Goal: Information Seeking & Learning: Learn about a topic

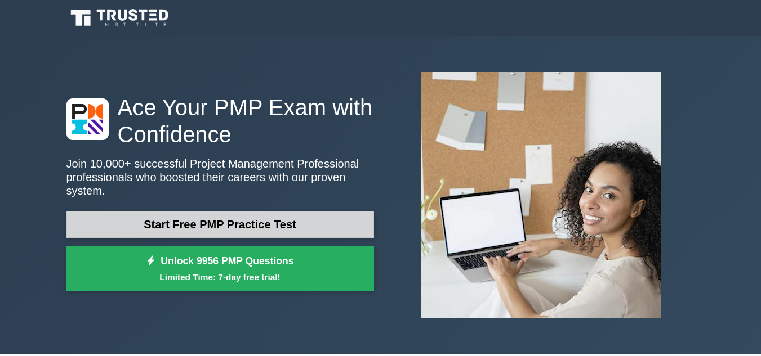
click at [177, 215] on link "Start Free PMP Practice Test" at bounding box center [219, 224] width 307 height 27
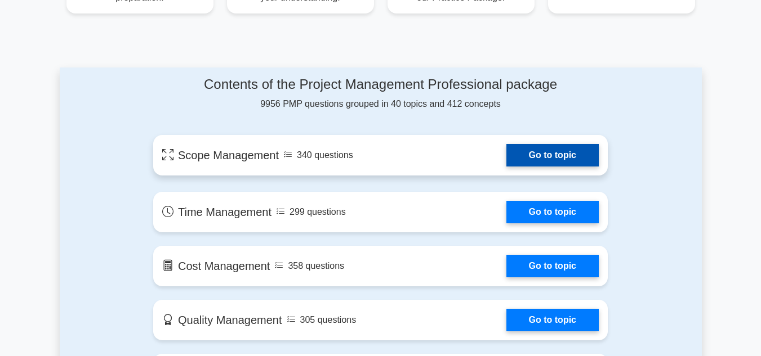
scroll to position [563, 0]
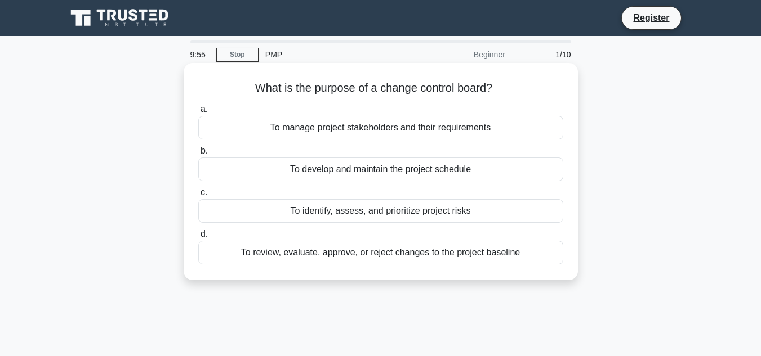
drag, startPoint x: 485, startPoint y: 60, endPoint x: 484, endPoint y: 66, distance: 6.3
click at [485, 63] on div "Beginner" at bounding box center [462, 54] width 99 height 23
click at [389, 257] on div "To review, evaluate, approve, or reject changes to the project baseline" at bounding box center [380, 253] width 365 height 24
click at [198, 238] on input "d. To review, evaluate, approve, or reject changes to the project baseline" at bounding box center [198, 234] width 0 height 7
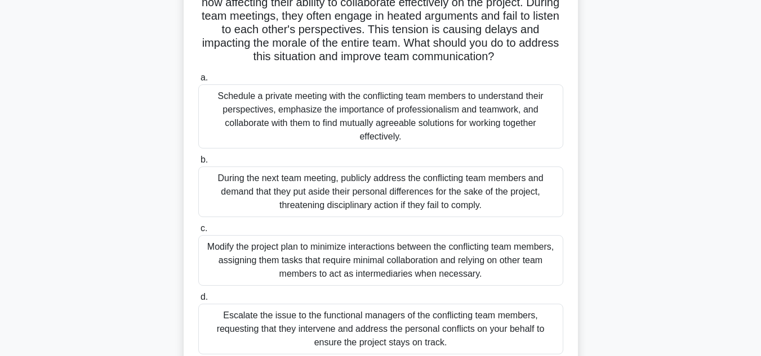
scroll to position [169, 0]
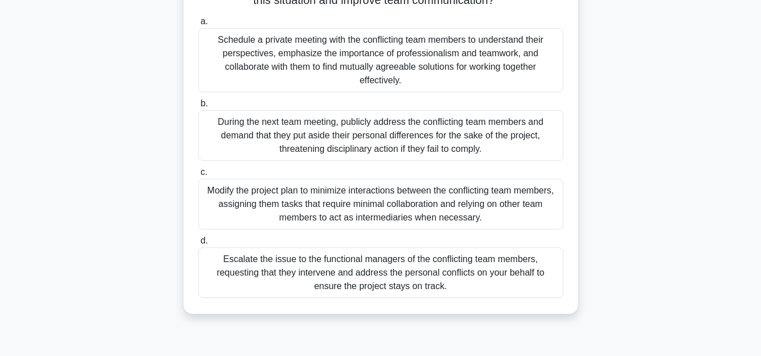
click at [384, 72] on div "Schedule a private meeting with the conflicting team members to understand thei…" at bounding box center [380, 60] width 365 height 64
click at [198, 25] on input "a. Schedule a private meeting with the conflicting team members to understand t…" at bounding box center [198, 21] width 0 height 7
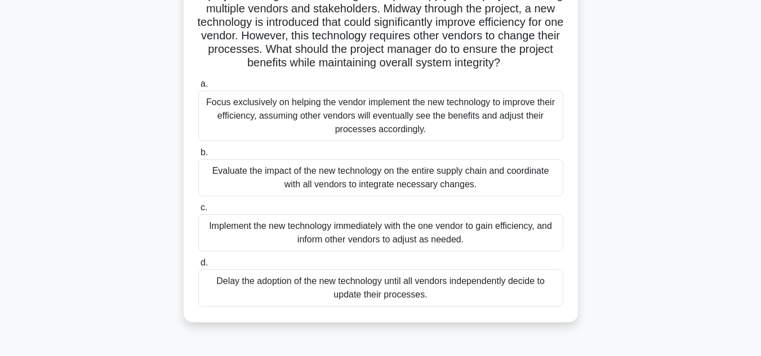
scroll to position [113, 0]
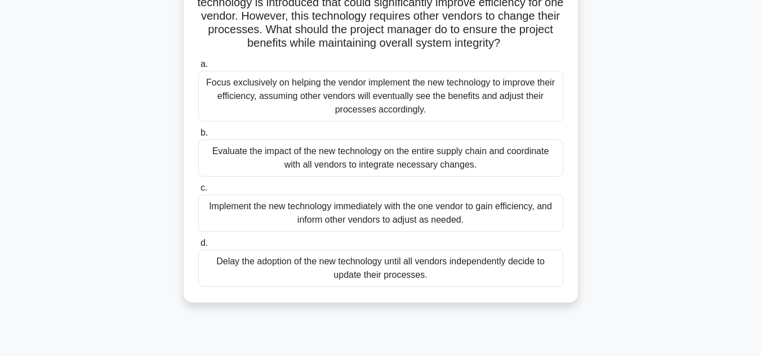
click at [392, 176] on div "Evaluate the impact of the new technology on the entire supply chain and coordi…" at bounding box center [380, 158] width 365 height 37
click at [198, 137] on input "b. Evaluate the impact of the new technology on the entire supply chain and coo…" at bounding box center [198, 133] width 0 height 7
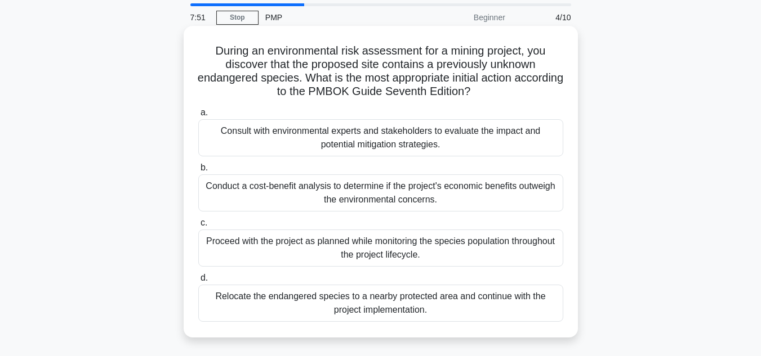
scroll to position [56, 0]
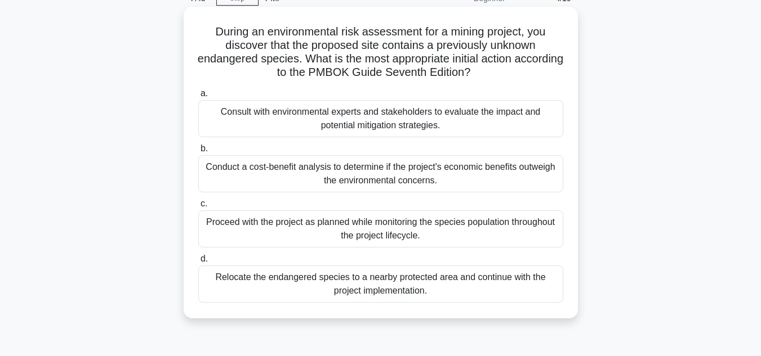
click at [369, 121] on div "Consult with environmental experts and stakeholders to evaluate the impact and …" at bounding box center [380, 118] width 365 height 37
click at [410, 130] on div "Consult with environmental experts and stakeholders to evaluate the impact and …" at bounding box center [380, 118] width 365 height 37
click at [198, 97] on input "a. Consult with environmental experts and stakeholders to evaluate the impact a…" at bounding box center [198, 93] width 0 height 7
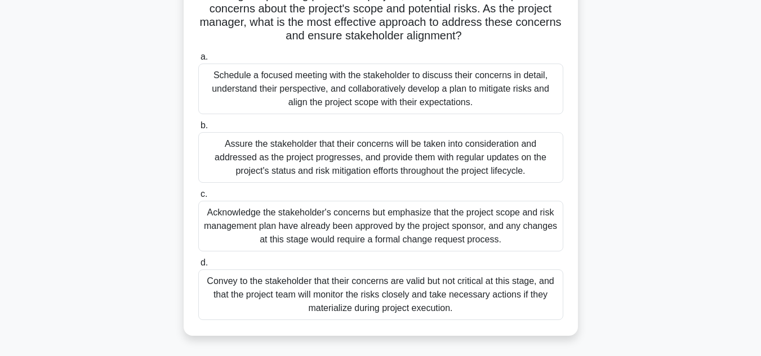
scroll to position [113, 0]
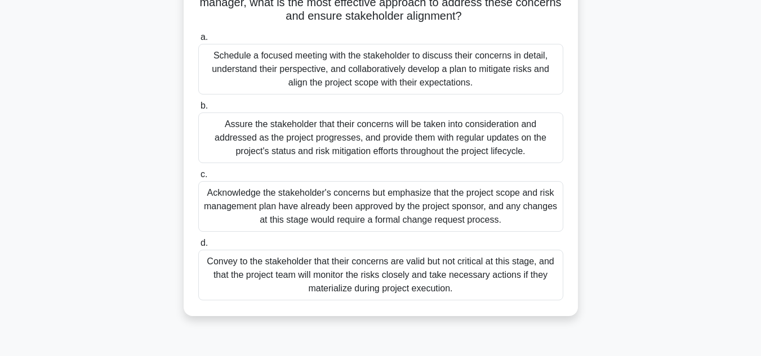
click at [379, 139] on div "Assure the stakeholder that their concerns will be taken into consideration and…" at bounding box center [380, 138] width 365 height 51
click at [198, 110] on input "b. Assure the stakeholder that their concerns will be taken into consideration …" at bounding box center [198, 105] width 0 height 7
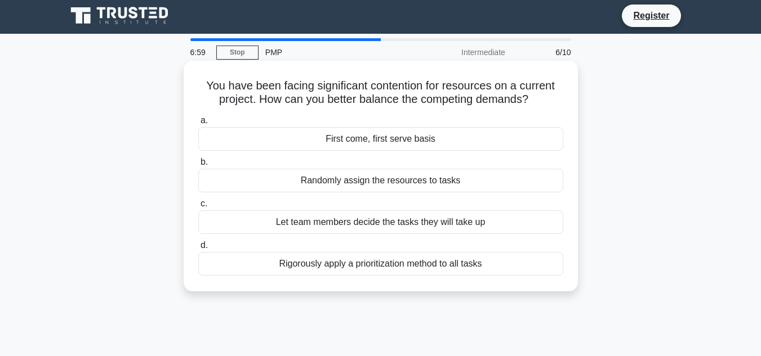
scroll to position [0, 0]
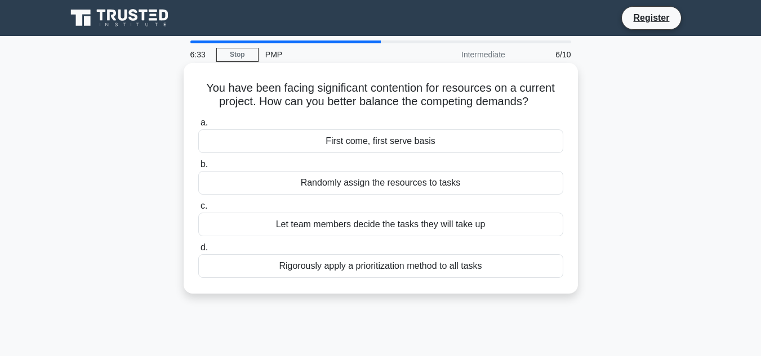
click at [461, 269] on div "Rigorously apply a prioritization method to all tasks" at bounding box center [380, 267] width 365 height 24
click at [198, 252] on input "d. Rigorously apply a prioritization method to all tasks" at bounding box center [198, 247] width 0 height 7
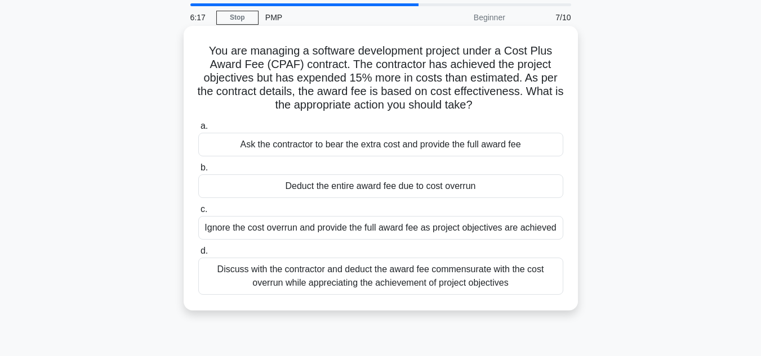
scroll to position [56, 0]
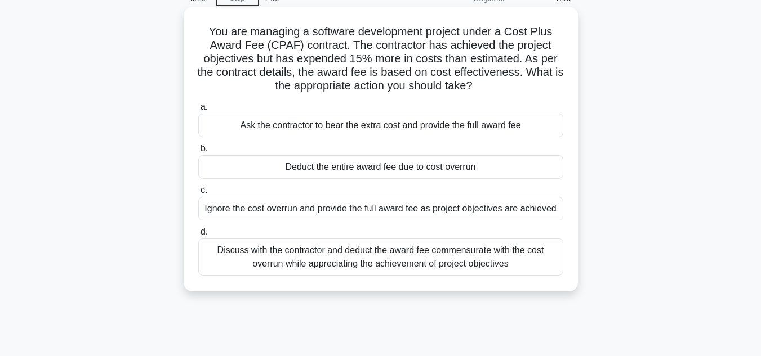
click at [337, 252] on div "Discuss with the contractor and deduct the award fee commensurate with the cost…" at bounding box center [380, 257] width 365 height 37
click at [198, 236] on input "d. Discuss with the contractor and deduct the award fee commensurate with the c…" at bounding box center [198, 232] width 0 height 7
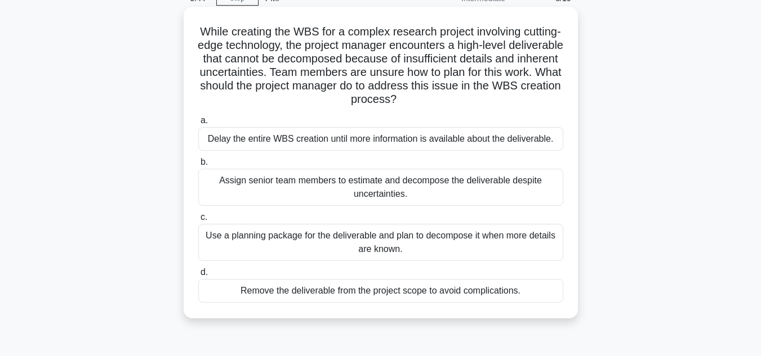
click at [292, 238] on div "Use a planning package for the deliverable and plan to decompose it when more d…" at bounding box center [380, 242] width 365 height 37
click at [198, 221] on input "c. Use a planning package for the deliverable and plan to decompose it when mor…" at bounding box center [198, 217] width 0 height 7
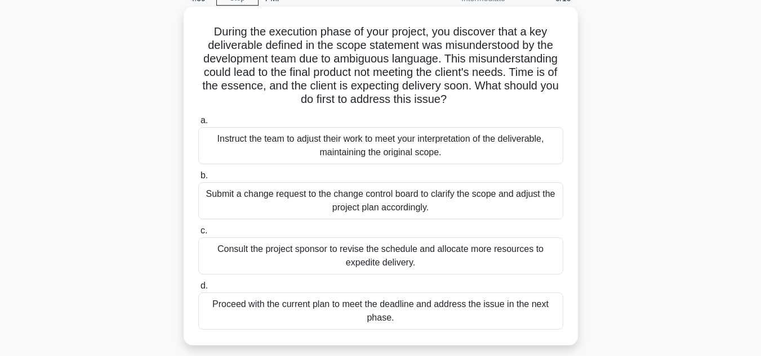
click at [365, 151] on div "Instruct the team to adjust their work to meet your interpretation of the deliv…" at bounding box center [380, 145] width 365 height 37
click at [198, 124] on input "a. Instruct the team to adjust their work to meet your interpretation of the de…" at bounding box center [198, 120] width 0 height 7
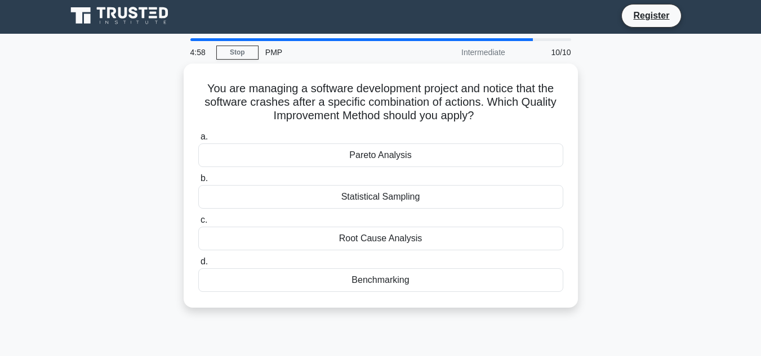
scroll to position [0, 0]
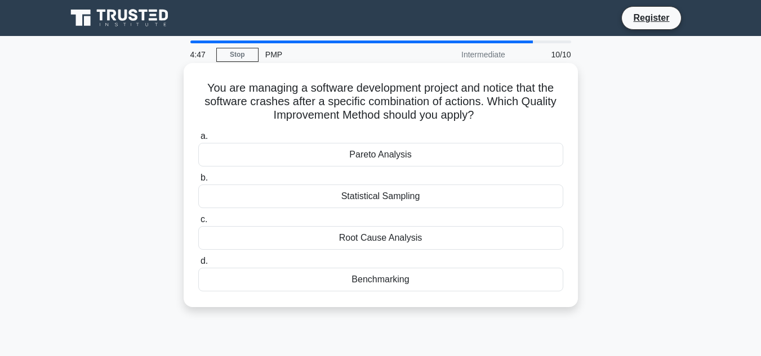
click at [345, 240] on div "Root Cause Analysis" at bounding box center [380, 238] width 365 height 24
click at [198, 224] on input "c. Root Cause Analysis" at bounding box center [198, 219] width 0 height 7
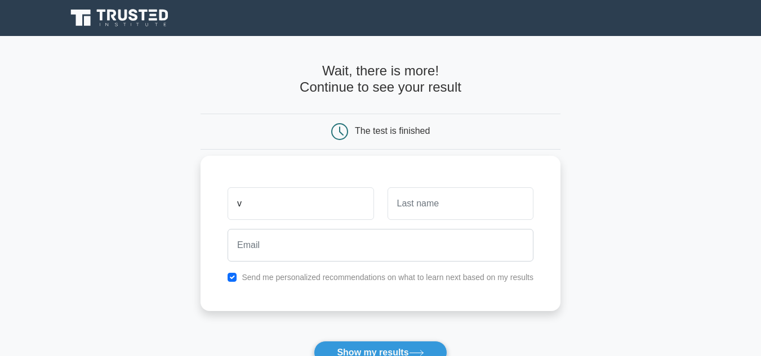
type input "VIshnu"
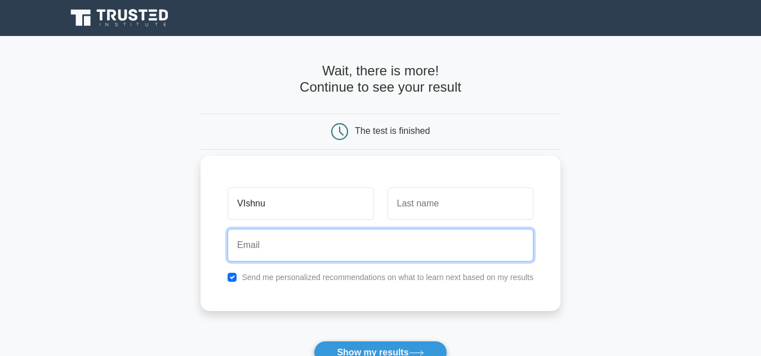
click at [307, 244] on input "email" at bounding box center [380, 245] width 306 height 33
type input "vishnurs31@gmail.com"
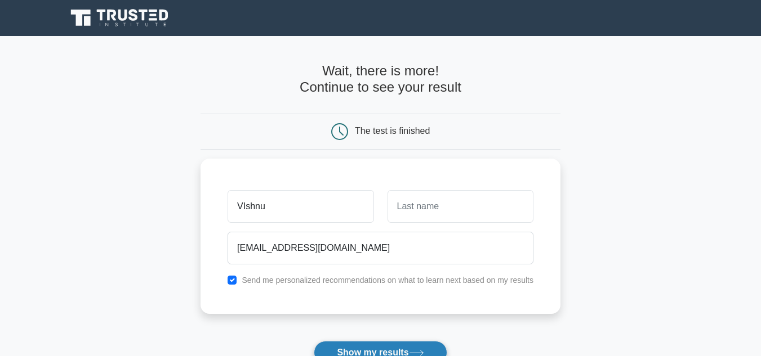
click at [362, 347] on button "Show my results" at bounding box center [380, 353] width 133 height 24
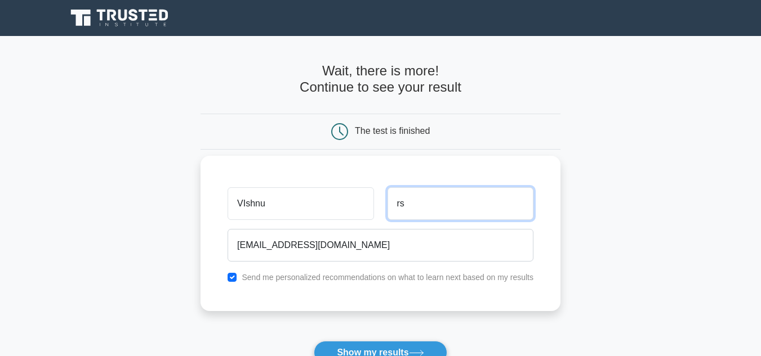
type input "rs"
click at [314, 341] on button "Show my results" at bounding box center [380, 353] width 133 height 24
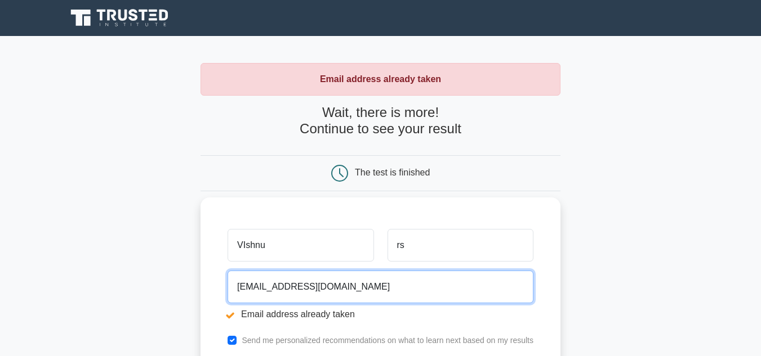
click at [332, 293] on input "vishnurs31@gmail.com" at bounding box center [380, 287] width 306 height 33
click at [278, 290] on input "vishnurs31@gmail.com" at bounding box center [380, 287] width 306 height 33
type input "vishnurs31.vr@gmail.com"
drag, startPoint x: 292, startPoint y: 292, endPoint x: 273, endPoint y: 288, distance: 18.9
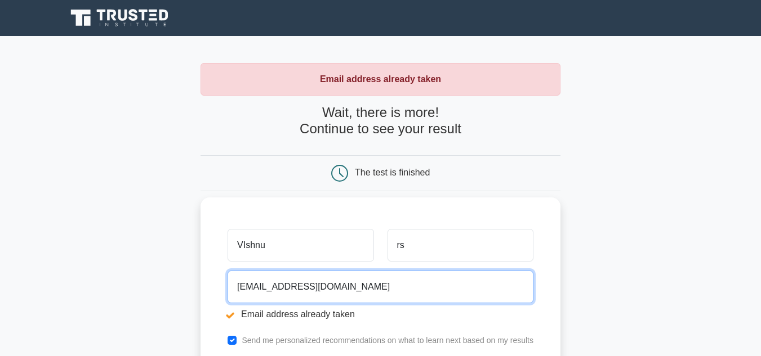
click at [273, 288] on input "vishnurs31.vr@gmail.com" at bounding box center [380, 287] width 306 height 33
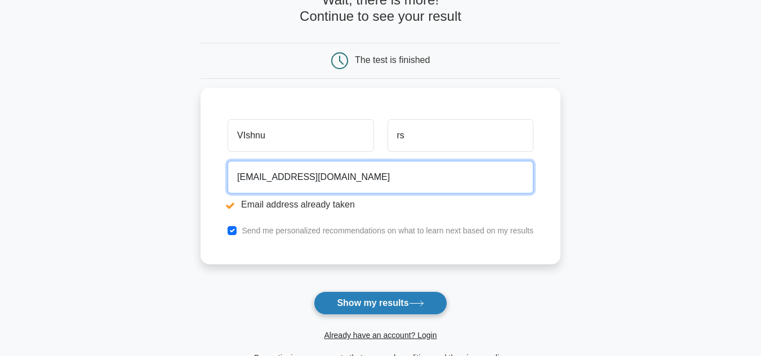
type input "vishnurs3@gmail.com"
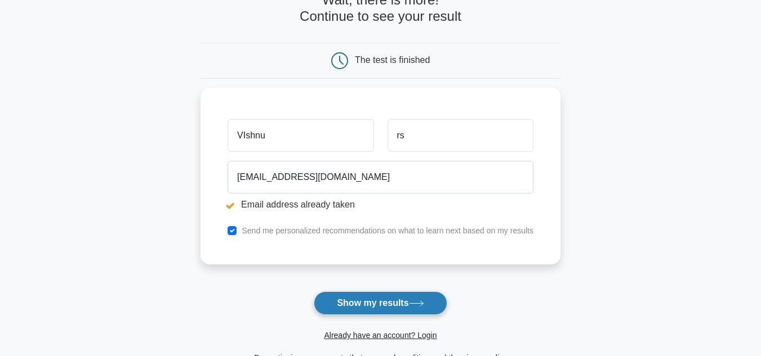
click at [358, 315] on button "Show my results" at bounding box center [380, 304] width 133 height 24
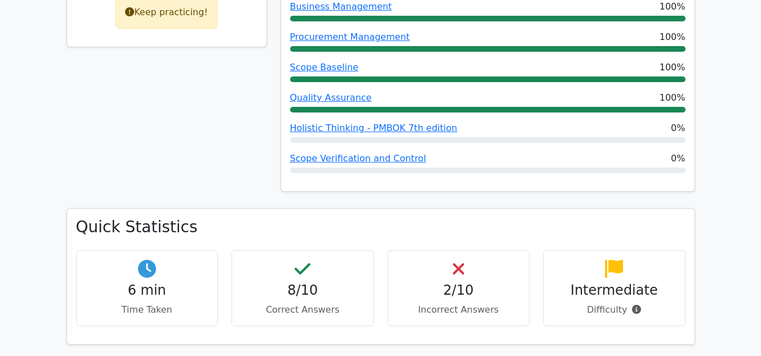
scroll to position [676, 0]
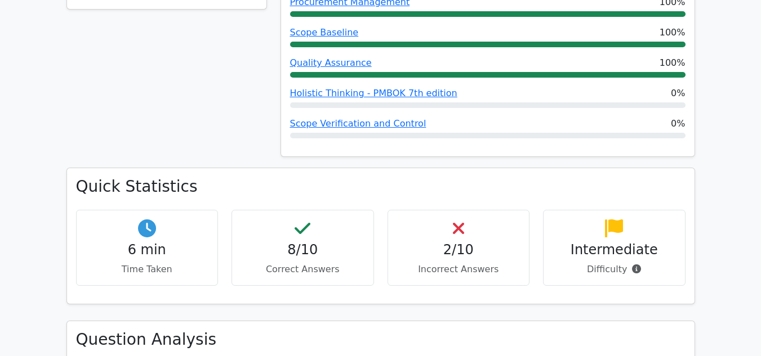
click at [474, 242] on h4 "2/10" at bounding box center [458, 250] width 123 height 16
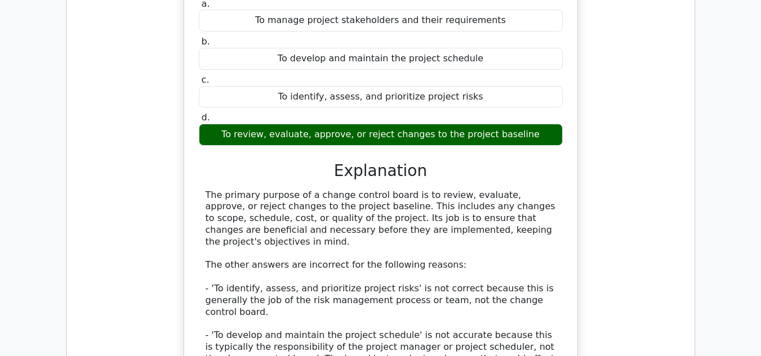
scroll to position [1408, 0]
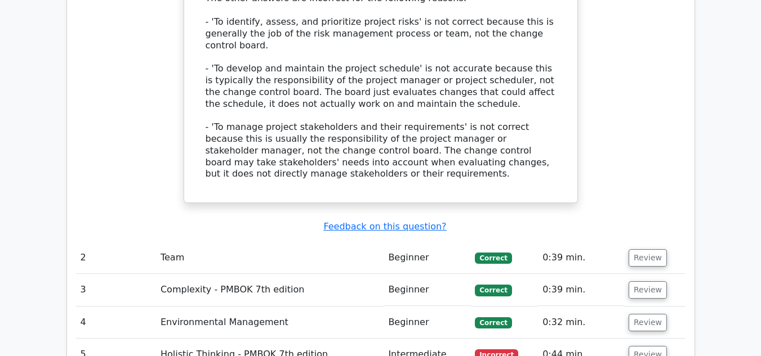
click at [492, 350] on span "Incorrect" at bounding box center [496, 355] width 43 height 11
click at [190, 339] on td "Holistic Thinking - PMBOK 7th edition" at bounding box center [269, 355] width 227 height 32
click at [639, 346] on button "Review" at bounding box center [647, 354] width 38 height 17
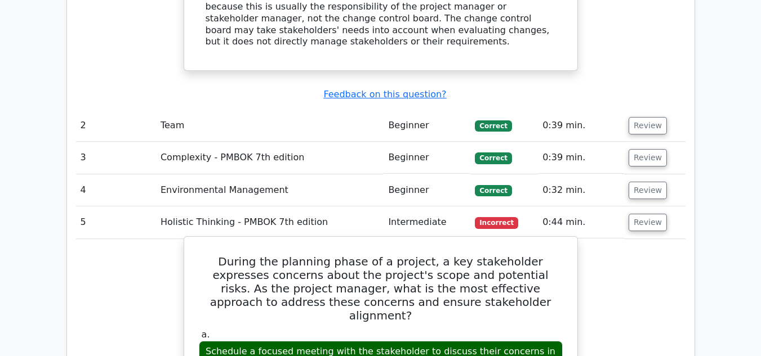
scroll to position [1520, 0]
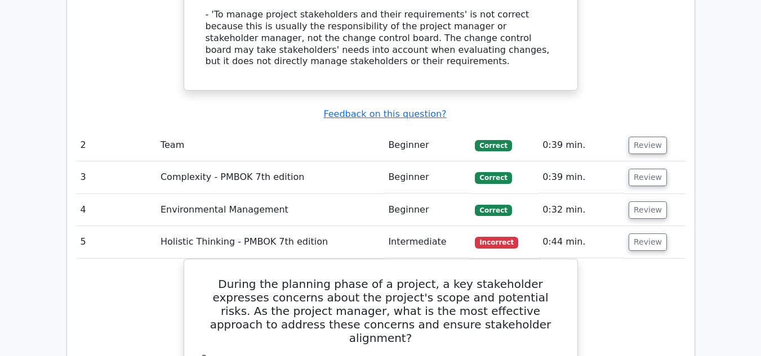
click at [482, 237] on span "Incorrect" at bounding box center [496, 242] width 43 height 11
click at [655, 234] on button "Review" at bounding box center [647, 242] width 38 height 17
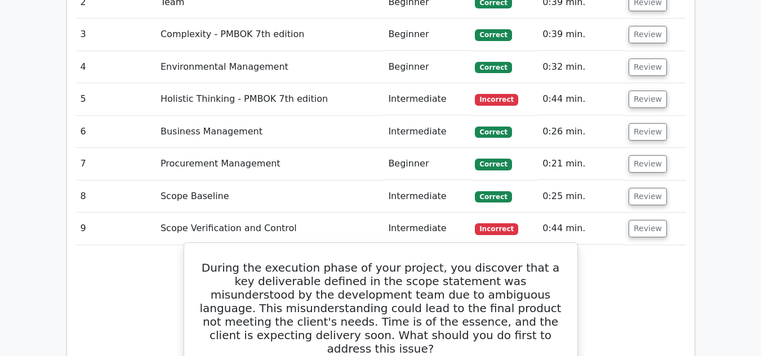
scroll to position [1683, 0]
